Goal: Task Accomplishment & Management: Complete application form

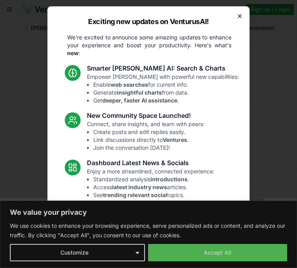
click at [236, 17] on icon "button" at bounding box center [239, 16] width 6 height 6
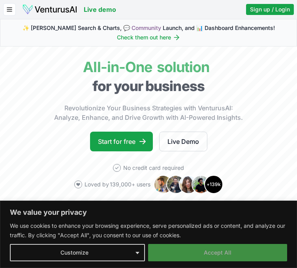
click at [186, 253] on button "Accept All" at bounding box center [217, 252] width 139 height 17
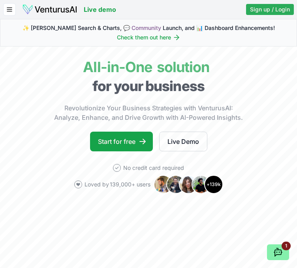
click at [259, 9] on span "Sign up / Login" at bounding box center [270, 10] width 40 height 8
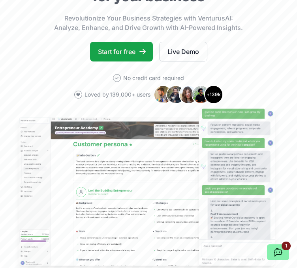
scroll to position [0, 2]
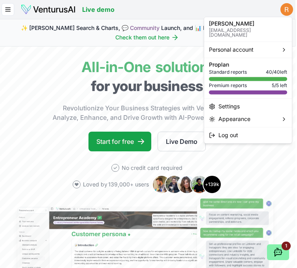
click at [285, 11] on html "We value your privacy We use cookies to enhance your browsing experience, serve…" at bounding box center [146, 134] width 297 height 268
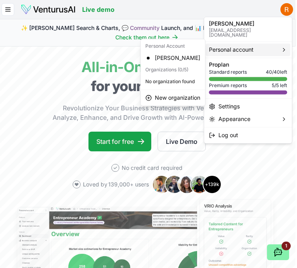
click at [250, 69] on div "Standard reports 40 / 40 left" at bounding box center [248, 72] width 78 height 6
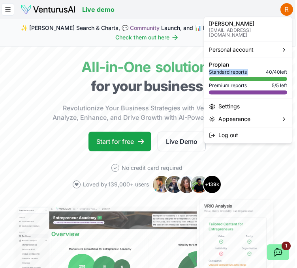
click at [250, 69] on div "Standard reports 40 / 40 left" at bounding box center [248, 72] width 78 height 6
click at [140, 164] on html "We value your privacy We use cookies to enhance your browsing experience, serve…" at bounding box center [146, 134] width 297 height 268
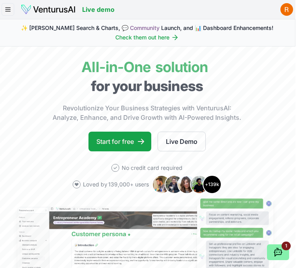
click at [11, 5] on icon "button" at bounding box center [7, 9] width 7 height 9
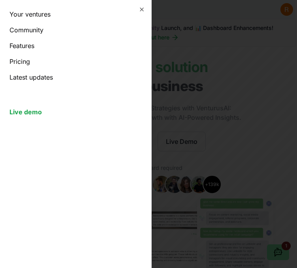
click at [40, 14] on link "Your ventures" at bounding box center [75, 13] width 132 height 9
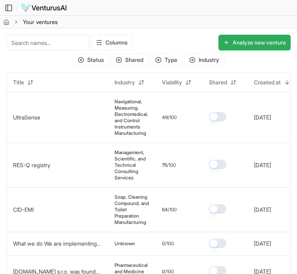
click at [267, 40] on button "Analyze new venture" at bounding box center [254, 43] width 72 height 16
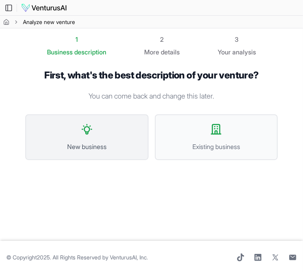
click at [126, 145] on span "New business" at bounding box center [87, 146] width 106 height 9
click at [71, 153] on button "New business" at bounding box center [86, 137] width 123 height 46
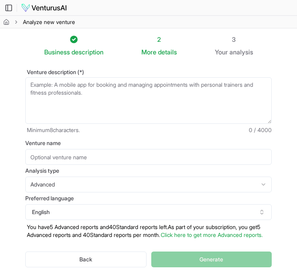
click at [92, 110] on textarea "Venture description (*)" at bounding box center [148, 100] width 246 height 47
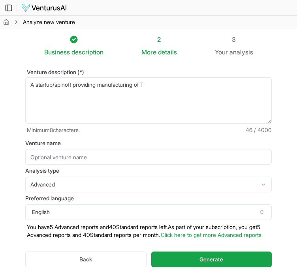
type textarea "A startup/spinoff providing manufacturing of T"
click at [60, 161] on input "Venture name" at bounding box center [148, 157] width 246 height 16
type input "STREAM"
click at [137, 101] on textarea "A startup/spinoff providing manufacturing of T" at bounding box center [148, 100] width 246 height 47
click at [180, 93] on textarea "A startup/spinoff providing manufacturing of T" at bounding box center [148, 100] width 246 height 47
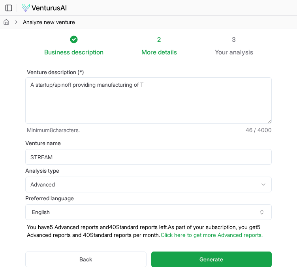
click at [180, 93] on textarea "A startup/spinoff providing manufacturing of T" at bounding box center [148, 100] width 246 height 47
click at [142, 84] on textarea "A startup/spinoff providing manufacturing of T" at bounding box center [148, 100] width 246 height 47
click at [121, 97] on textarea "A startup/spinoff providing manufacturing of T" at bounding box center [148, 100] width 246 height 47
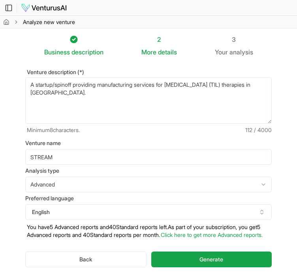
click at [121, 97] on textarea "A startup/spinoff providing manufacturing of T" at bounding box center [148, 100] width 246 height 47
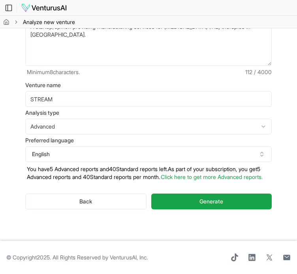
type textarea "A startup/spinoff providing manufacturing services for Tumor Infiltrating Lymph…"
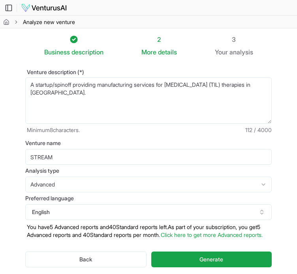
scroll to position [66, 0]
